Goal: Check status: Check status

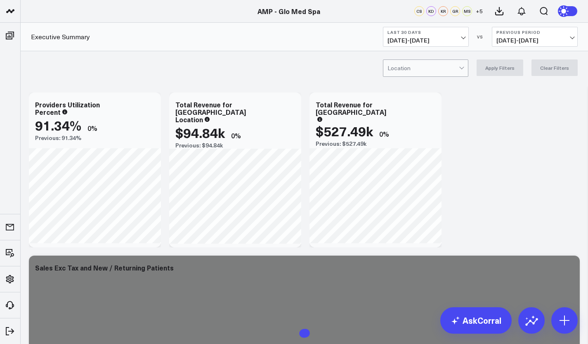
scroll to position [163, 0]
click at [53, 285] on link "AMP - Organization" at bounding box center [70, 291] width 99 height 22
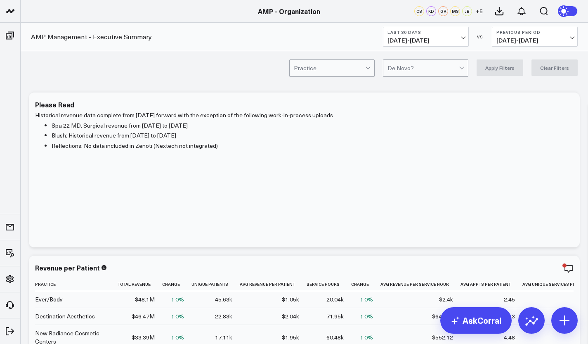
click at [460, 42] on span "08/18/25 - 09/16/25" at bounding box center [425, 40] width 77 height 7
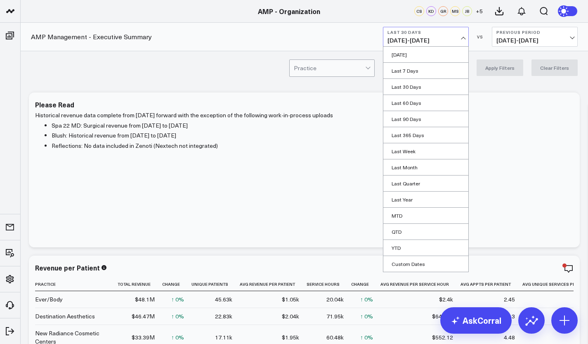
click at [422, 215] on link "MTD" at bounding box center [425, 216] width 85 height 16
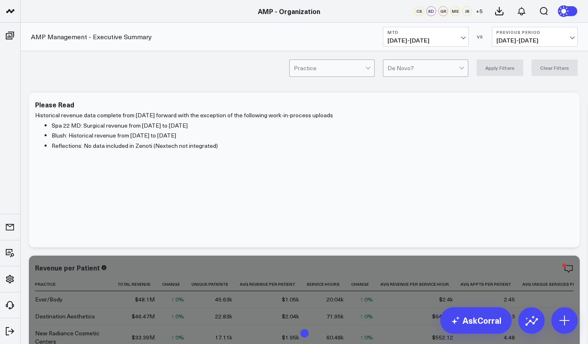
click at [552, 45] on button "Previous Period 08/16/25 - 08/31/25" at bounding box center [535, 37] width 86 height 20
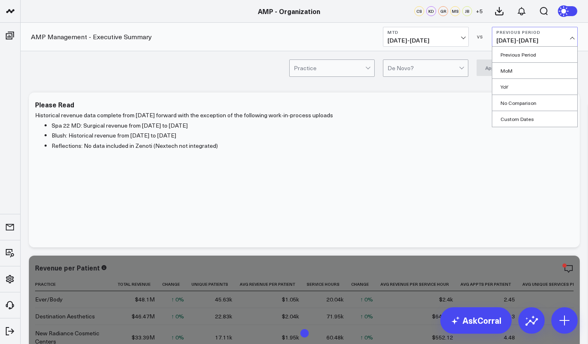
click at [535, 84] on link "YoY" at bounding box center [534, 87] width 85 height 16
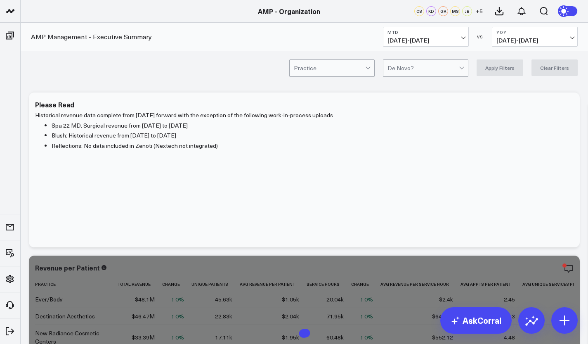
drag, startPoint x: 585, startPoint y: 203, endPoint x: 587, endPoint y: 142, distance: 60.7
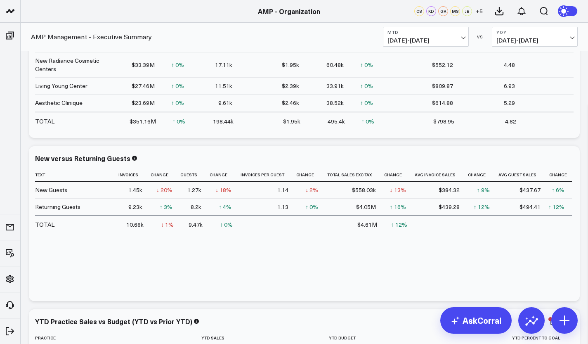
scroll to position [302, 0]
